Goal: Task Accomplishment & Management: Complete application form

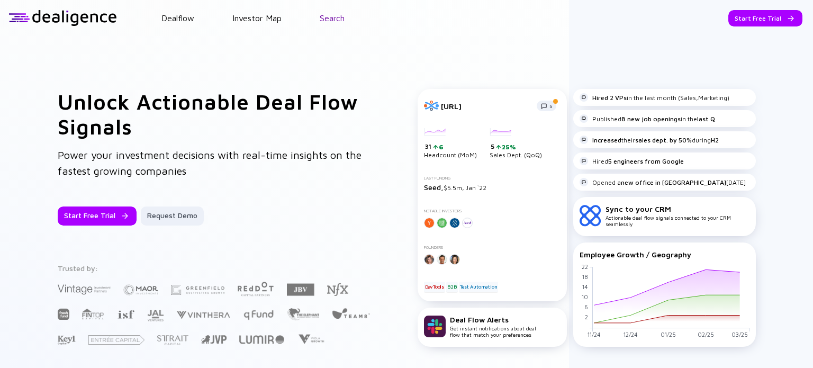
click at [339, 16] on link "Search" at bounding box center [332, 18] width 25 height 10
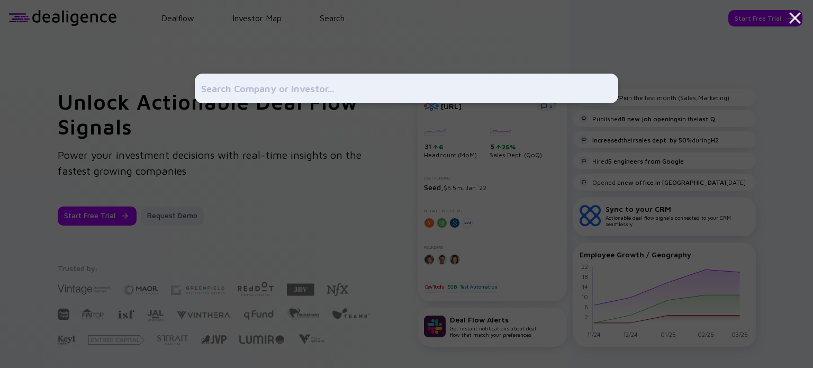
click at [794, 15] on icon at bounding box center [795, 17] width 19 height 19
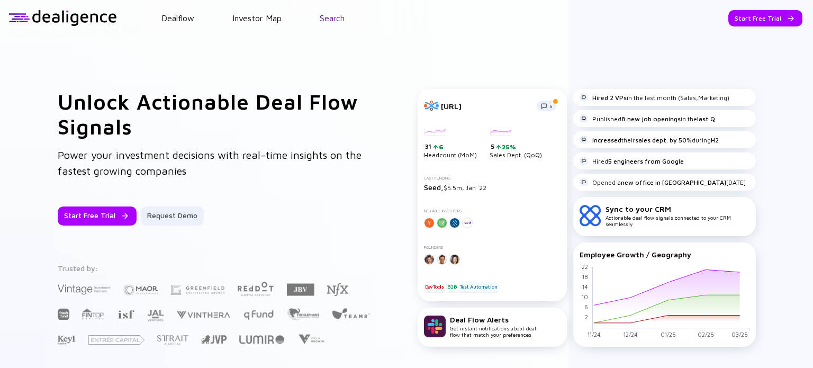
click at [336, 16] on link "Search" at bounding box center [332, 18] width 25 height 10
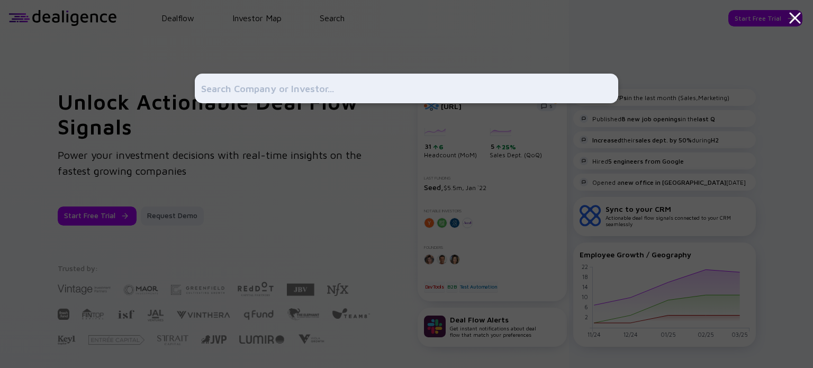
click at [316, 147] on div at bounding box center [407, 184] width 424 height 368
click at [255, 61] on div at bounding box center [407, 184] width 424 height 368
click at [194, 25] on div at bounding box center [406, 184] width 813 height 368
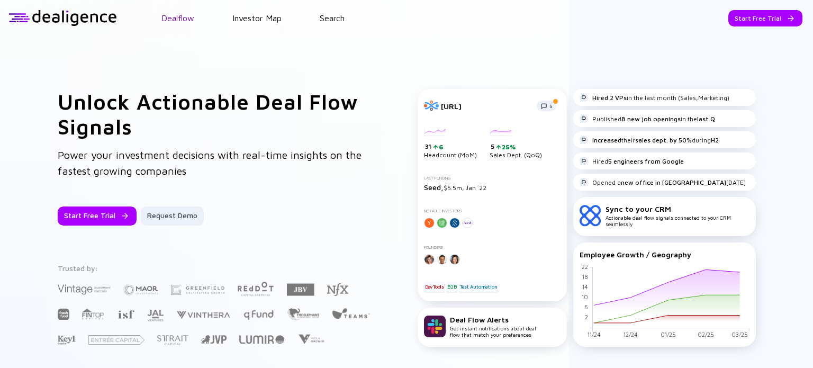
click at [180, 20] on link "Dealflow" at bounding box center [177, 18] width 33 height 10
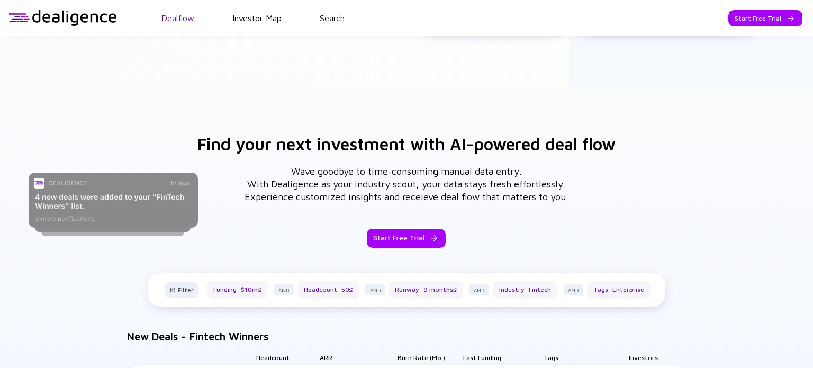
scroll to position [320, 0]
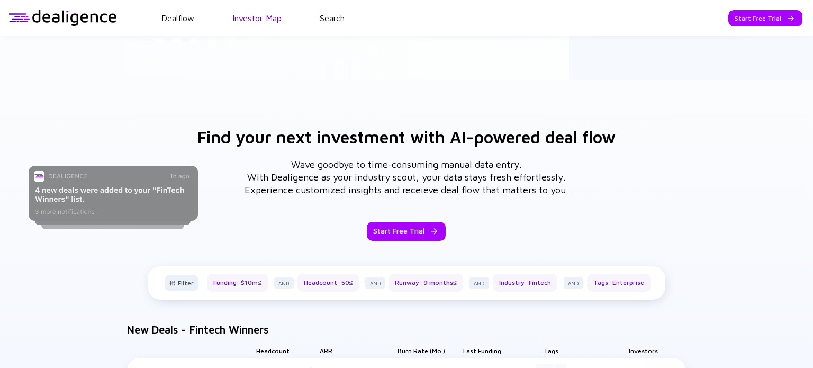
click at [245, 14] on link "Investor Map" at bounding box center [256, 18] width 49 height 10
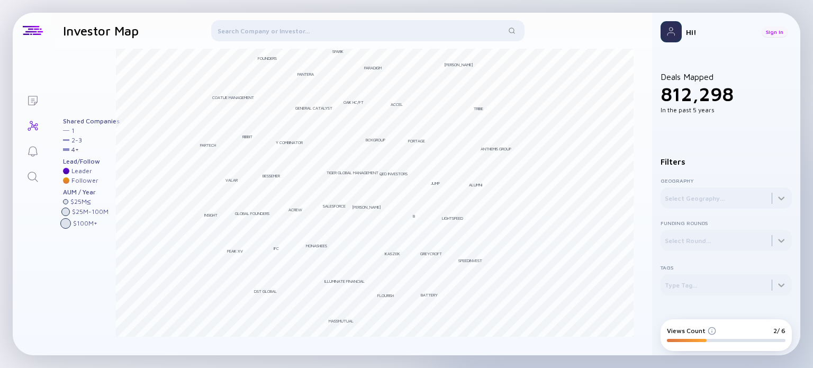
click at [777, 32] on div "Sign In" at bounding box center [775, 31] width 26 height 11
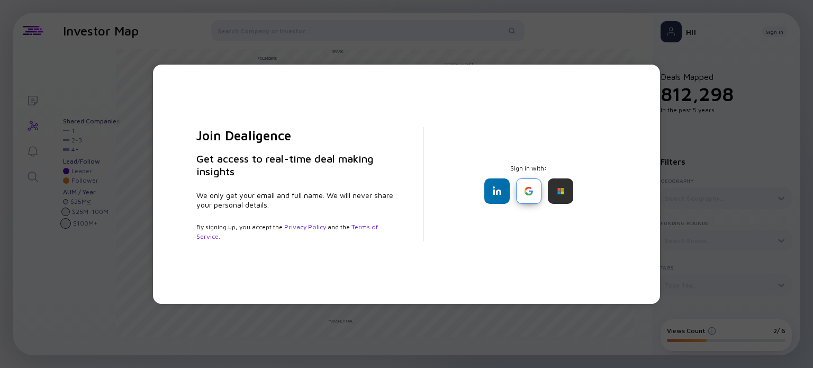
click at [530, 186] on div at bounding box center [528, 190] width 25 height 25
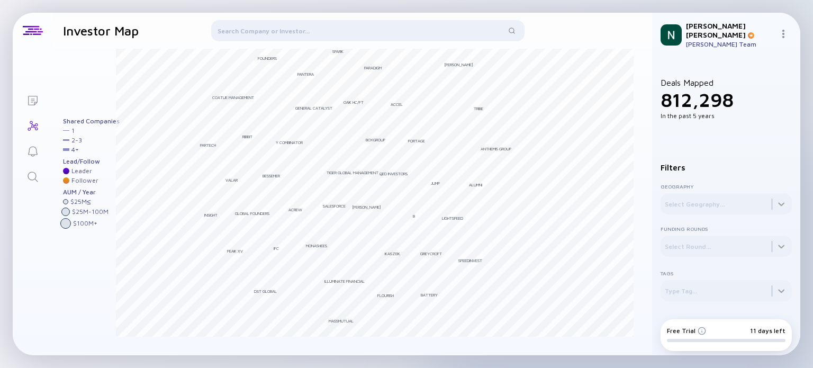
click at [581, 7] on div "Lists Investor Map Filter Investors Andreessen [PERSON_NAME] Bessemer Tiger Glo…" at bounding box center [406, 184] width 813 height 368
click at [421, 38] on div at bounding box center [367, 32] width 313 height 25
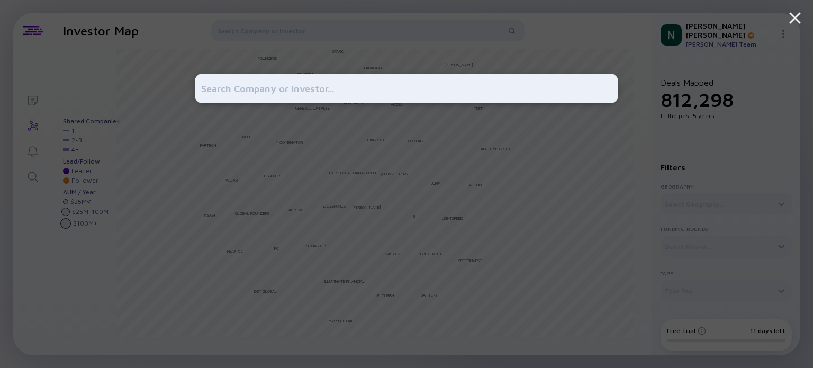
click at [792, 16] on icon at bounding box center [795, 17] width 19 height 19
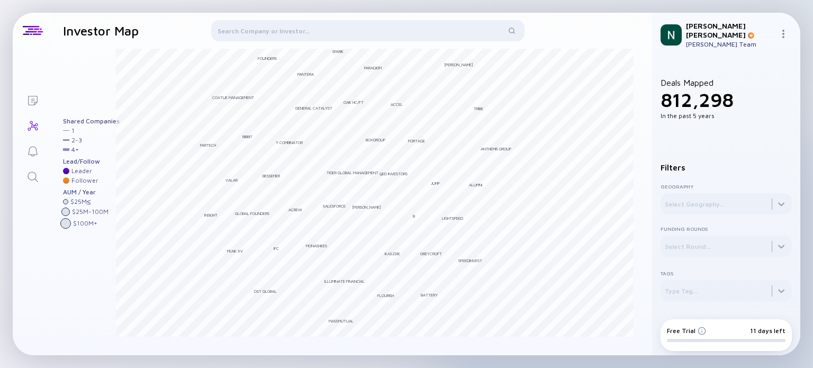
click at [781, 31] on img at bounding box center [783, 34] width 8 height 8
click at [180, 13] on header "Investor Map Filter Investors" at bounding box center [352, 31] width 600 height 36
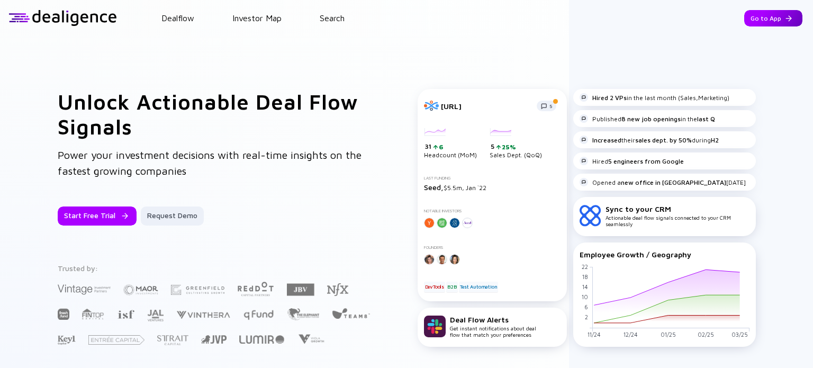
click at [773, 10] on div "Go to App" at bounding box center [773, 18] width 58 height 16
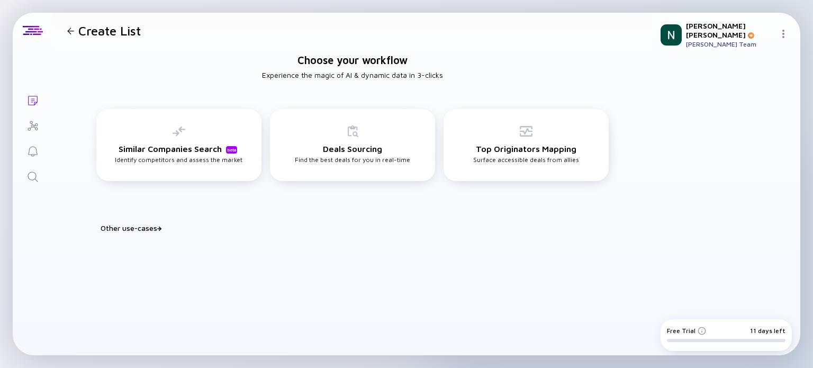
click at [140, 229] on div "Other use-cases" at bounding box center [359, 227] width 517 height 9
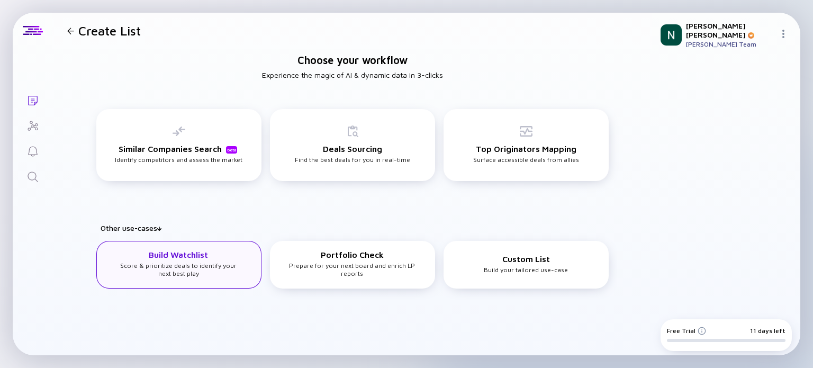
click at [200, 254] on h3 "Build Watchlist" at bounding box center [178, 255] width 59 height 10
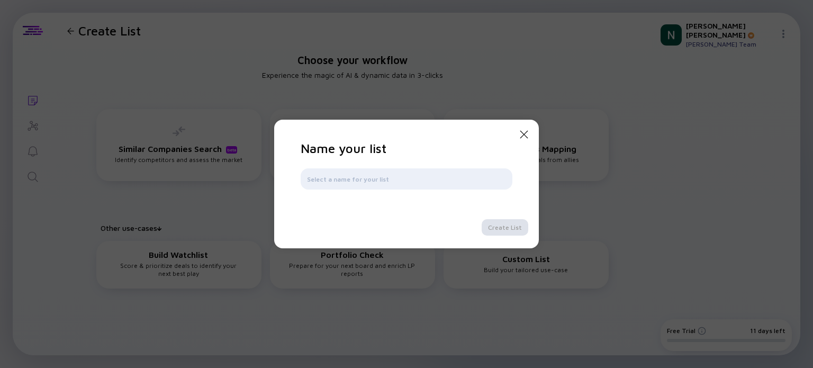
click at [518, 134] on icon "Close Modal" at bounding box center [524, 134] width 13 height 13
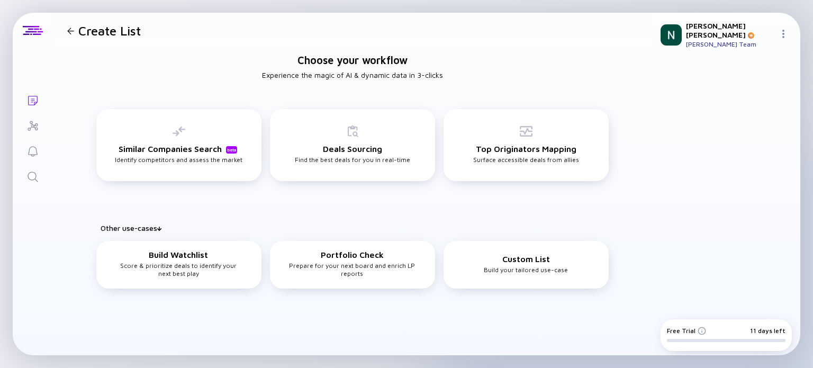
click at [110, 37] on h1 "Create List" at bounding box center [109, 30] width 62 height 15
click at [71, 30] on div at bounding box center [70, 31] width 7 height 7
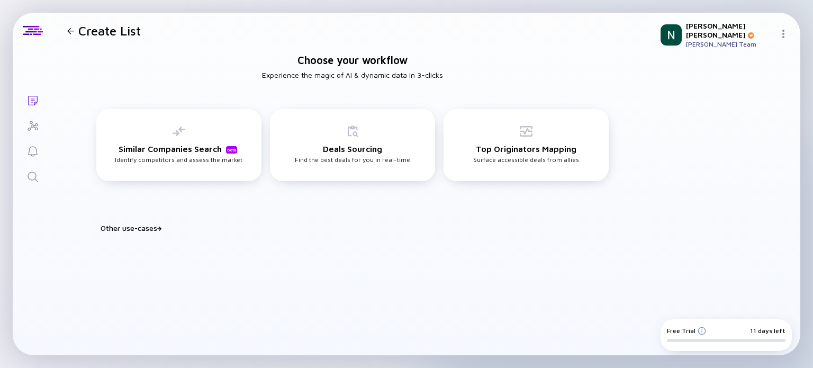
click at [38, 101] on icon "Lists" at bounding box center [32, 100] width 13 height 13
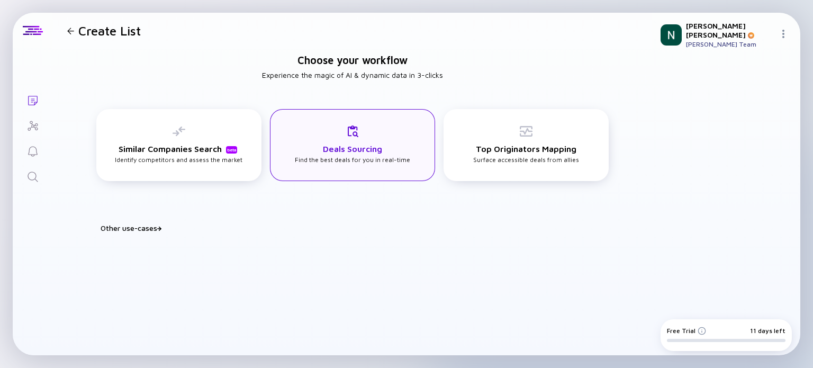
click at [357, 150] on h3 "Deals Sourcing" at bounding box center [352, 149] width 59 height 10
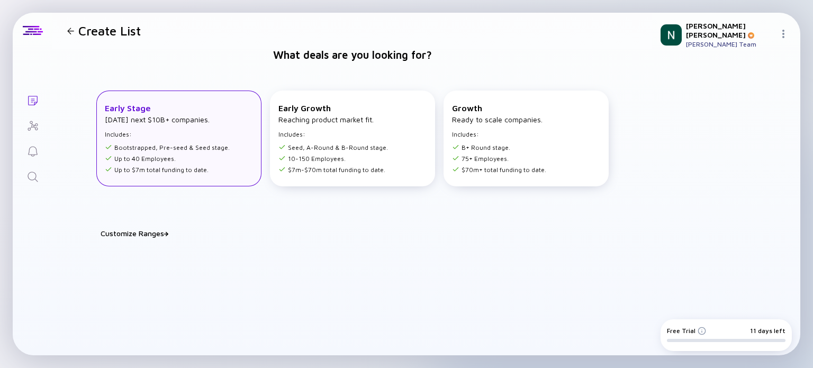
click at [197, 141] on ul "Bootstrapped, Pre-seed & Seed stage. Up to 40 Employees. Up to $7m total fundin…" at bounding box center [167, 156] width 125 height 33
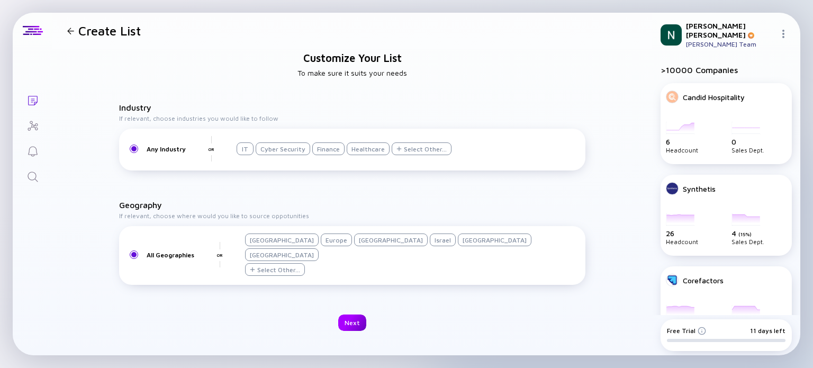
click at [355, 317] on div "Next" at bounding box center [352, 323] width 28 height 16
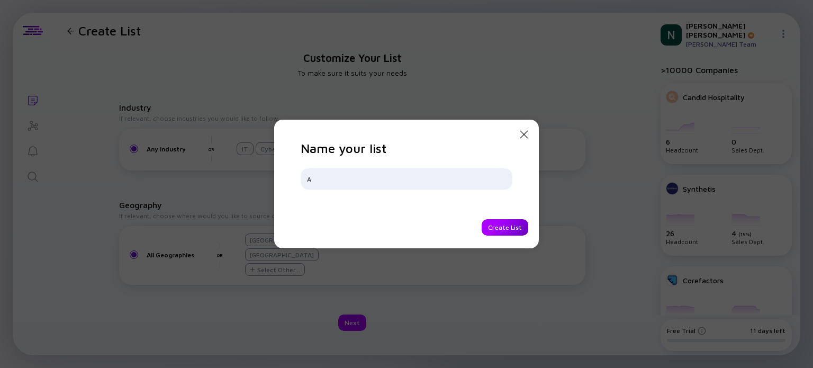
type input "A"
click at [496, 224] on div "Create List" at bounding box center [505, 227] width 47 height 16
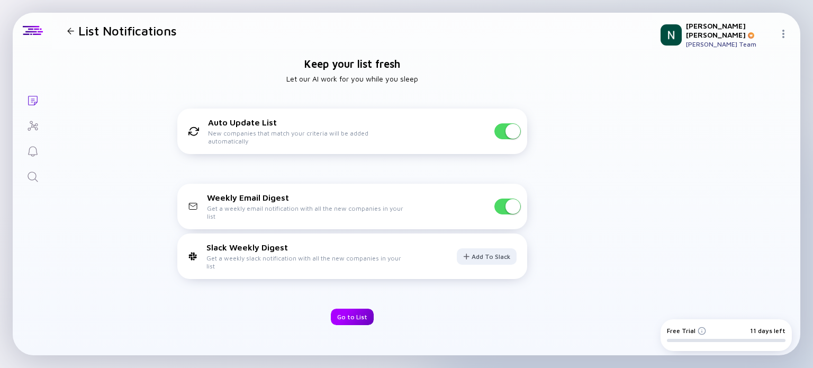
click at [358, 312] on div "Go to List" at bounding box center [352, 317] width 43 height 16
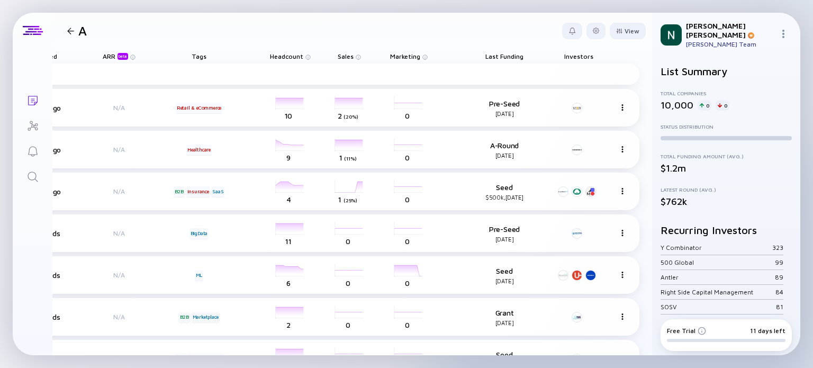
scroll to position [0, 345]
click at [618, 107] on div at bounding box center [622, 107] width 8 height 9
click at [604, 76] on div "Add Company" at bounding box center [182, 74] width 916 height 21
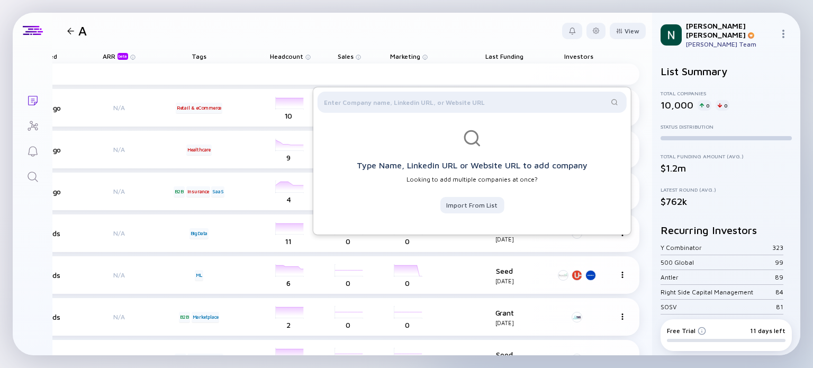
click at [24, 64] on div at bounding box center [33, 68] width 40 height 38
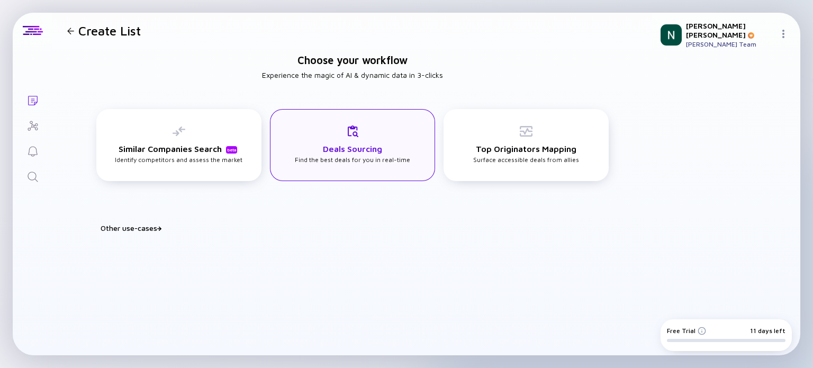
click at [387, 137] on div "Deals Sourcing Find the best deals for you in real-time" at bounding box center [352, 144] width 115 height 39
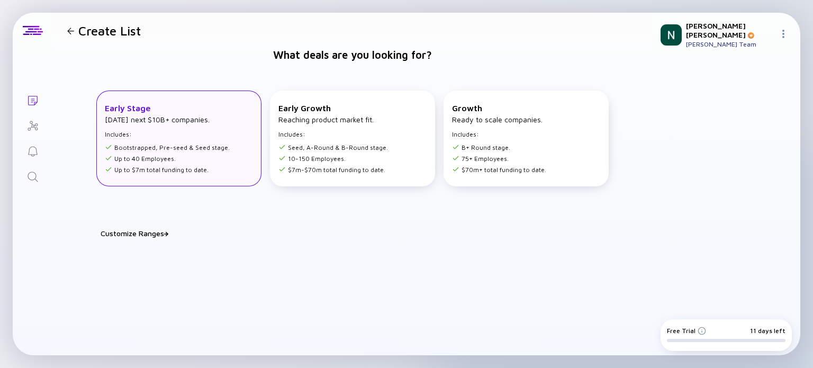
click at [238, 122] on div "Early Stage [DATE] next $10B+ companies. Includes: Bootstrapped, Pre-seed & See…" at bounding box center [178, 139] width 165 height 96
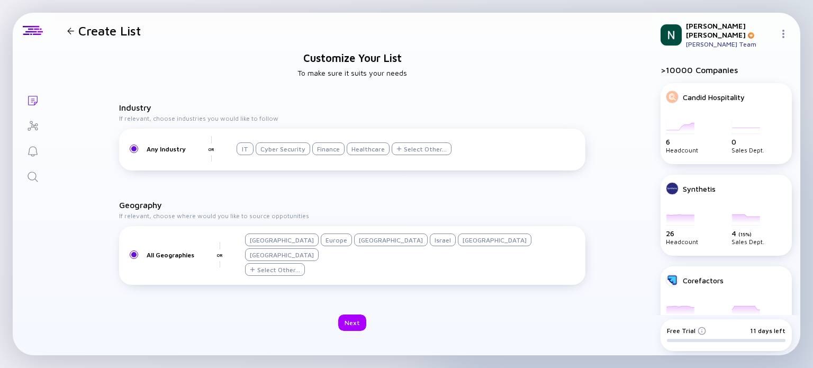
click at [260, 246] on div "[GEOGRAPHIC_DATA]" at bounding box center [282, 239] width 74 height 13
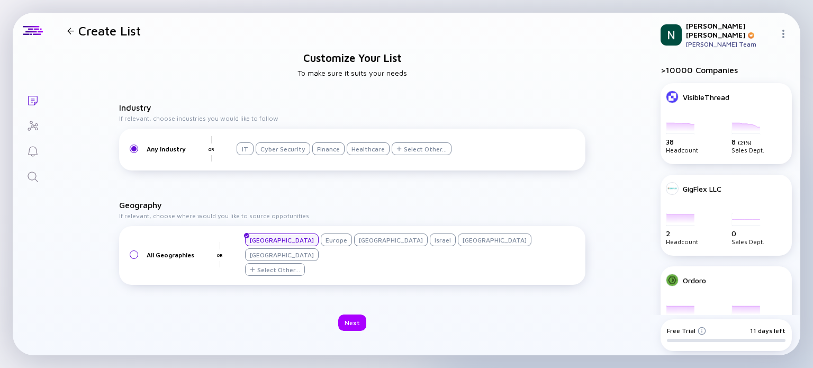
click at [134, 254] on div at bounding box center [133, 254] width 5 height 5
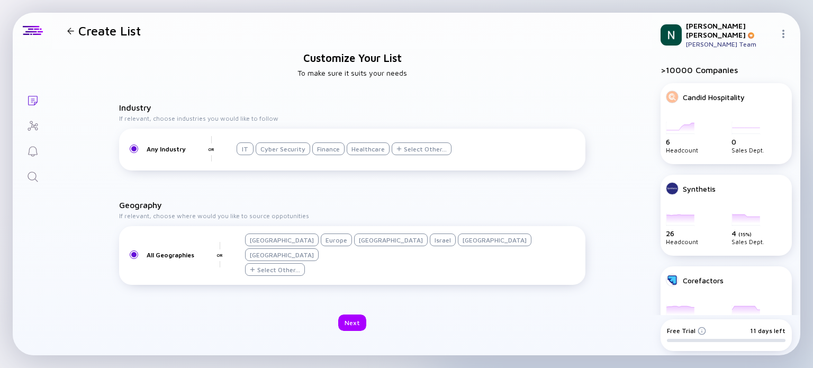
click at [275, 246] on div "[GEOGRAPHIC_DATA]" at bounding box center [282, 239] width 74 height 13
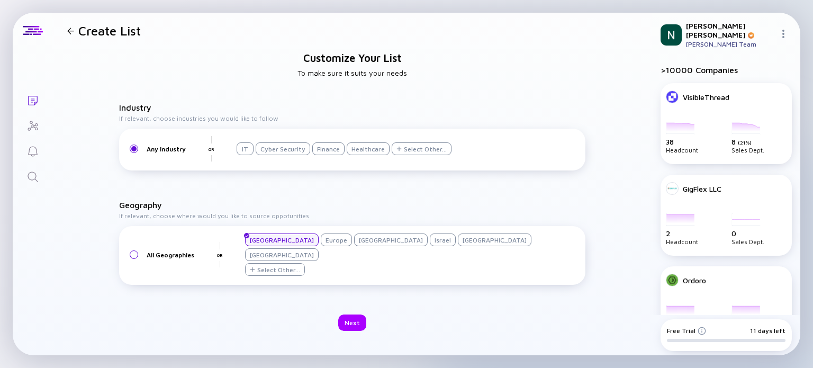
click at [321, 246] on div "Europe" at bounding box center [336, 239] width 31 height 13
click at [300, 266] on div "Select Other..." at bounding box center [278, 270] width 43 height 8
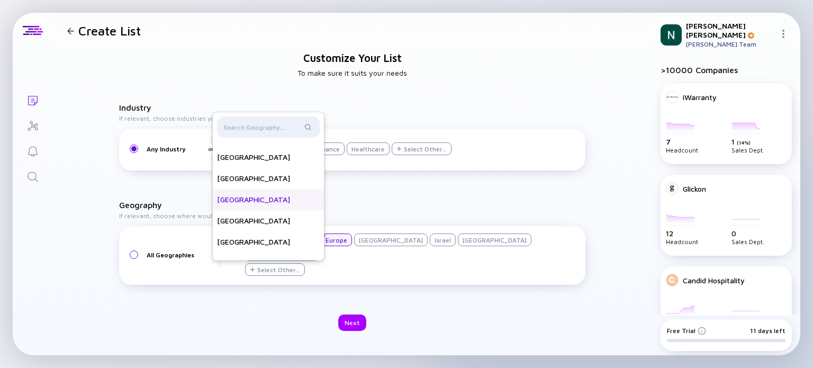
scroll to position [305, 0]
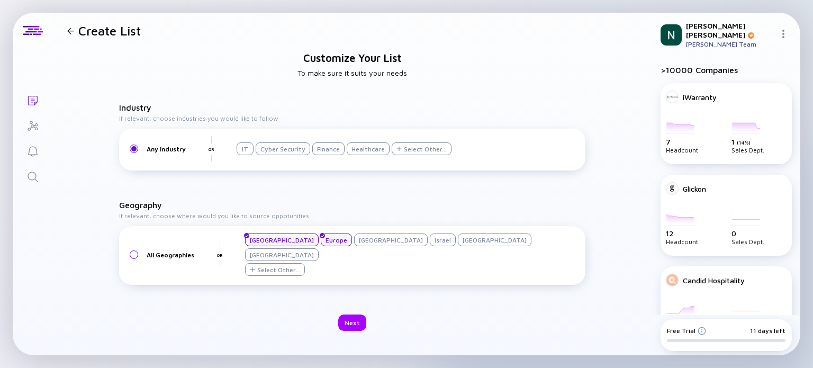
click at [381, 230] on div "Geography If relevant, choose where would you like to source oppotunities All G…" at bounding box center [352, 244] width 466 height 89
click at [321, 246] on div "Europe" at bounding box center [336, 239] width 31 height 13
click at [277, 246] on div "[GEOGRAPHIC_DATA]" at bounding box center [282, 239] width 74 height 13
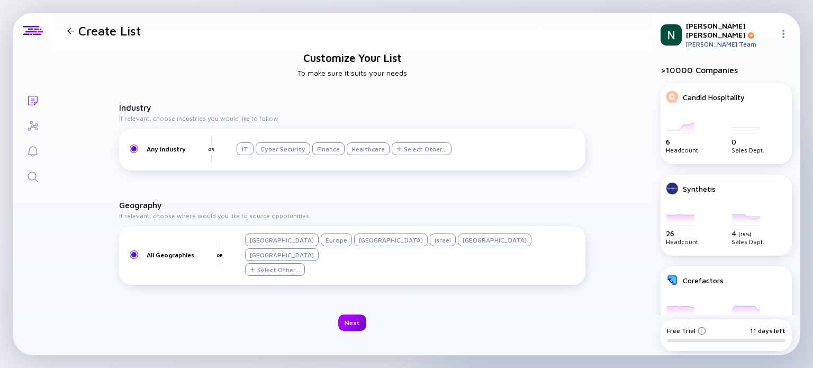
click at [354, 315] on div "Next" at bounding box center [352, 323] width 28 height 16
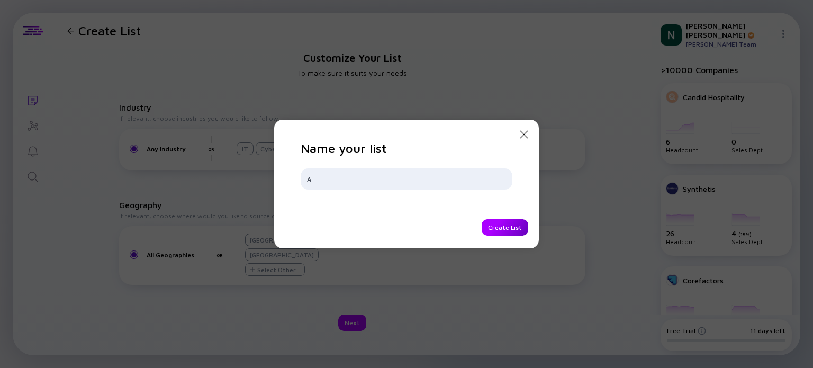
type input "A"
click at [499, 225] on div "Create List" at bounding box center [505, 227] width 47 height 16
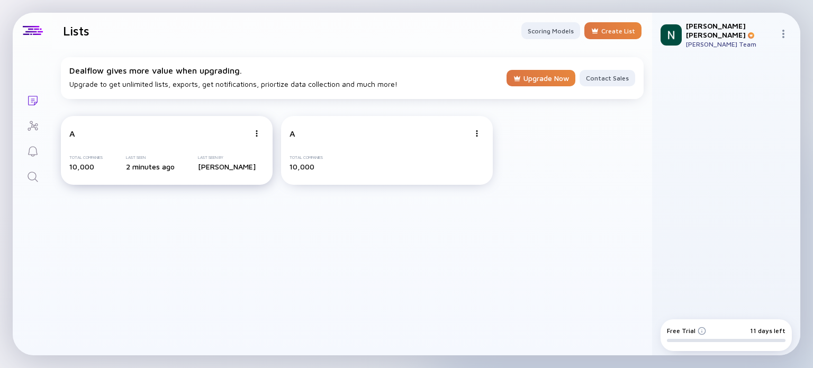
click at [70, 134] on div "A" at bounding box center [72, 134] width 6 height 10
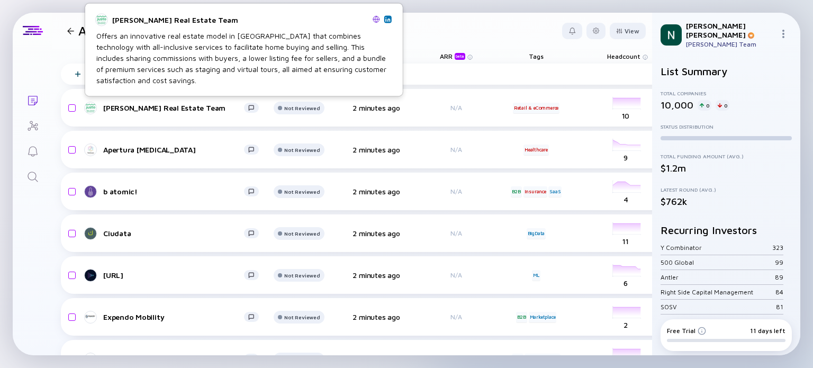
click at [375, 16] on img at bounding box center [376, 18] width 7 height 7
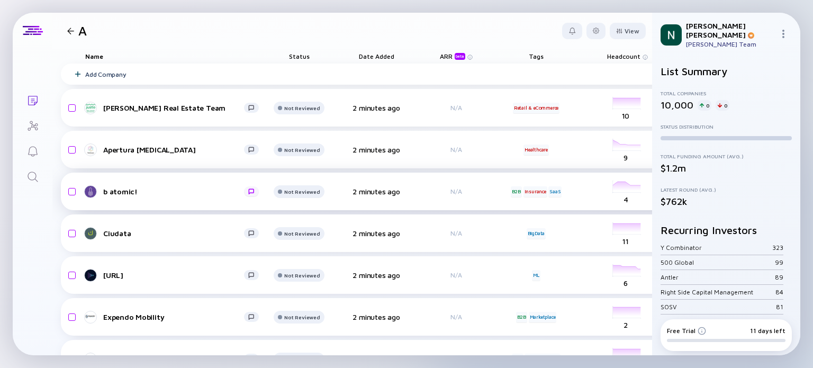
click at [249, 191] on div at bounding box center [251, 191] width 6 height 6
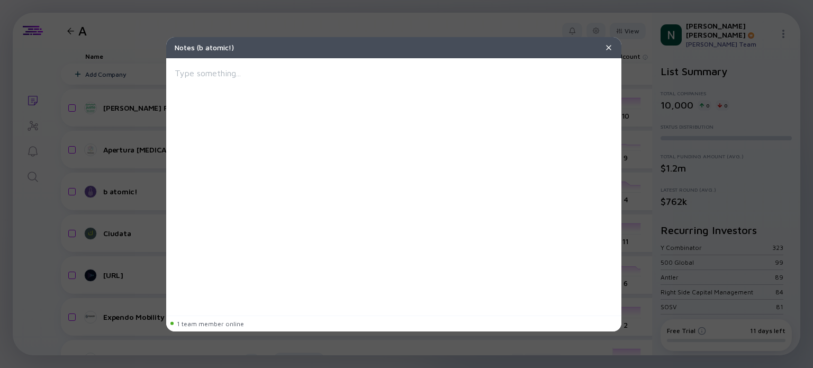
click at [233, 20] on div "Notes ( b atomic! ) 1 team member online" at bounding box center [406, 184] width 813 height 368
click at [607, 44] on img at bounding box center [609, 47] width 8 height 8
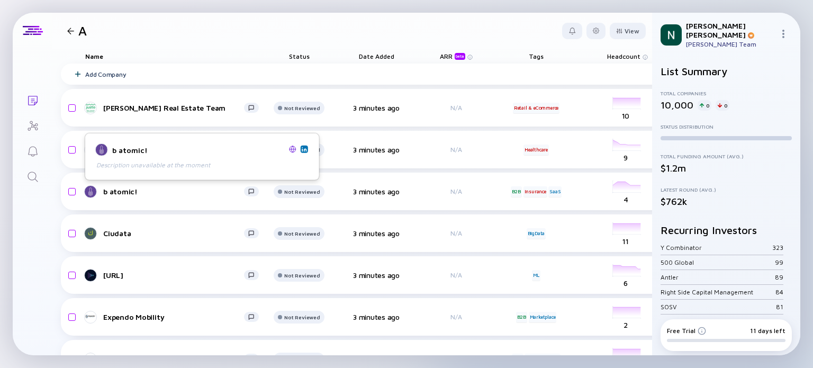
click at [303, 149] on img at bounding box center [304, 148] width 5 height 5
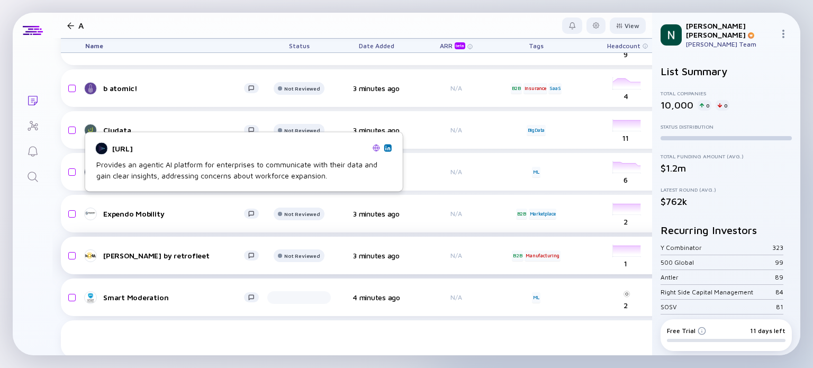
scroll to position [106, 0]
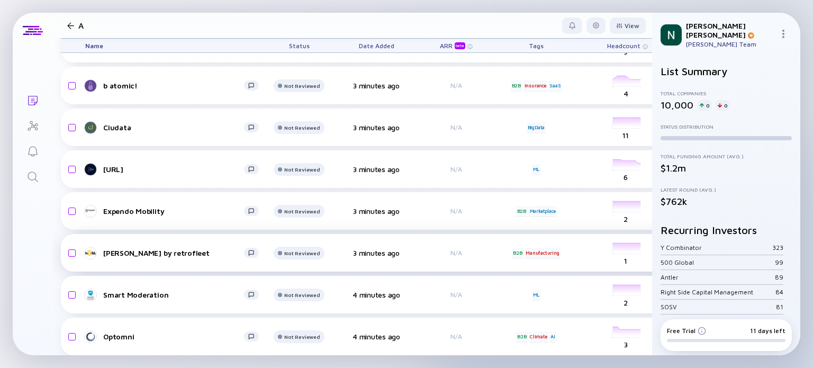
click at [146, 254] on div "[PERSON_NAME] by retrofleet" at bounding box center [173, 252] width 141 height 9
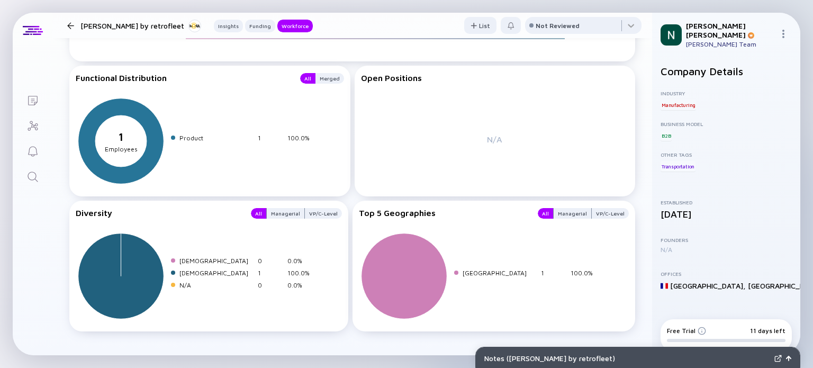
scroll to position [927, 0]
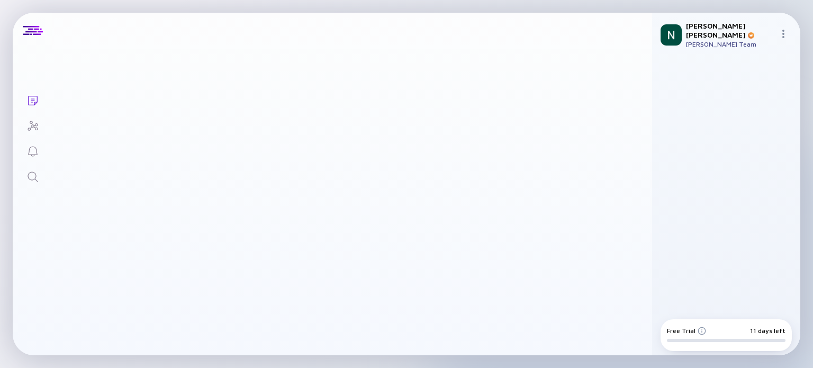
scroll to position [106, 0]
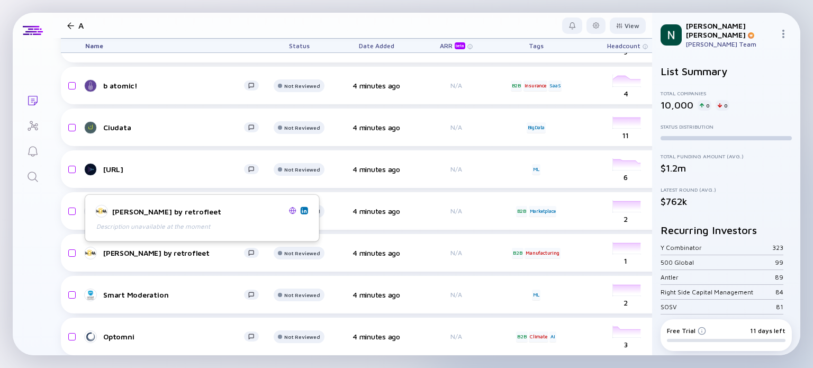
click at [303, 212] on img at bounding box center [304, 210] width 5 height 5
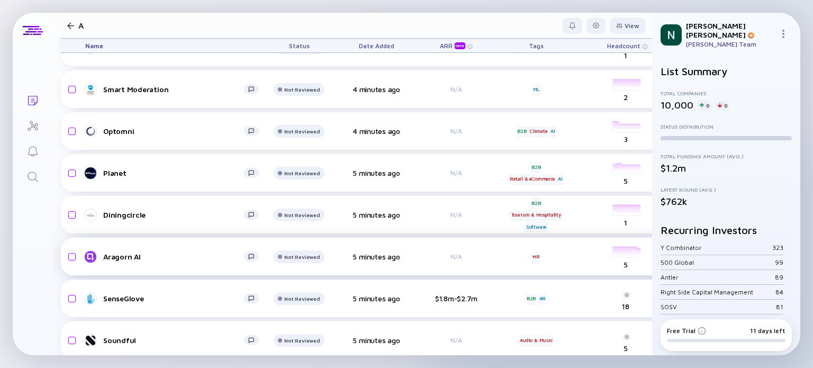
scroll to position [318, 0]
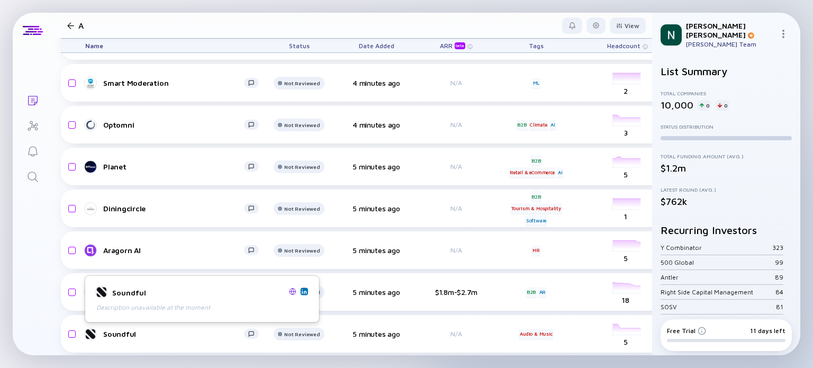
click at [301, 291] on link at bounding box center [304, 290] width 7 height 7
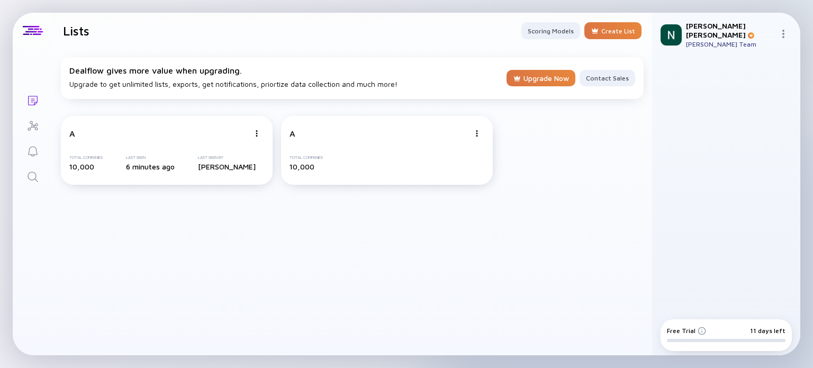
drag, startPoint x: 771, startPoint y: 0, endPoint x: 617, endPoint y: 128, distance: 200.4
click at [617, 128] on div "A Total Companies 10,000 Last Seen 6 minutes ago Last Seen By [PERSON_NAME] A T…" at bounding box center [352, 150] width 600 height 86
drag, startPoint x: 737, startPoint y: 0, endPoint x: 759, endPoint y: 93, distance: 95.3
click at [759, 93] on div at bounding box center [726, 185] width 131 height 241
